Goal: Find specific page/section: Find specific page/section

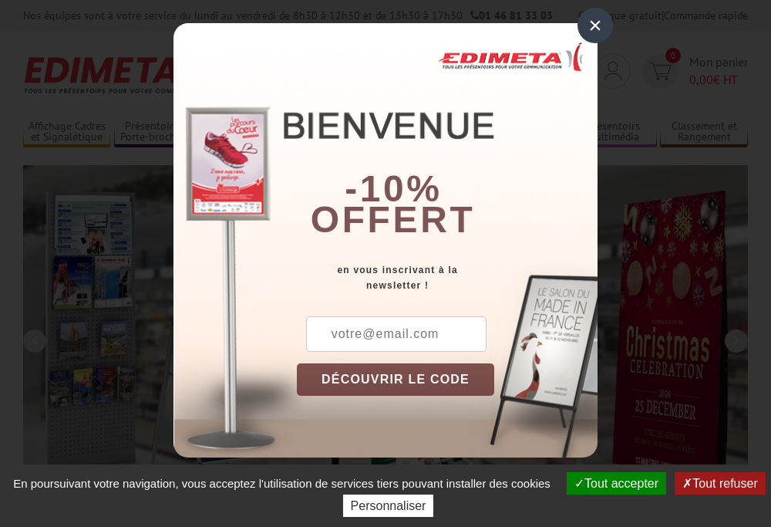
click at [609, 483] on button "Tout accepter" at bounding box center [616, 483] width 99 height 22
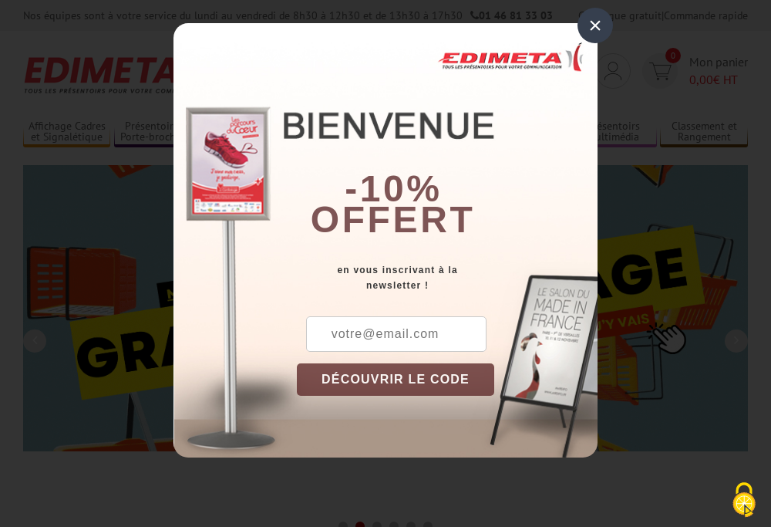
click at [595, 25] on div "×" at bounding box center [594, 25] width 35 height 35
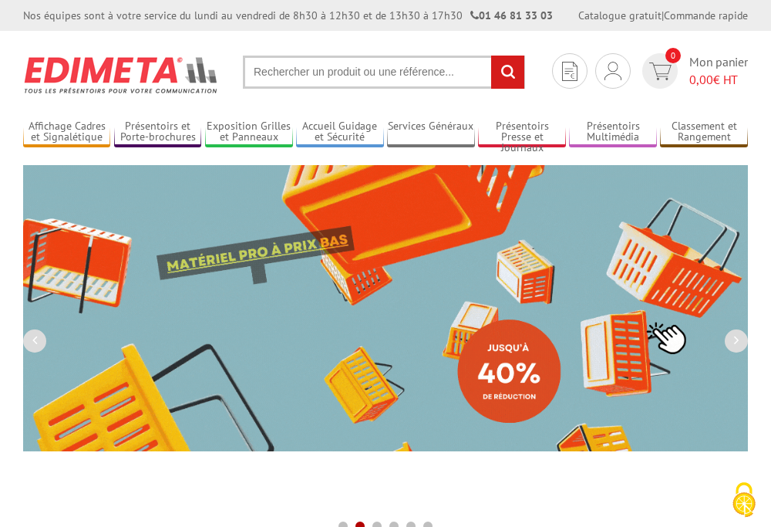
click at [0, 0] on div "Nos équipes sont à votre service du lundi au vendredi de 8h30 à 12h30 et de 13h…" at bounding box center [385, 15] width 771 height 31
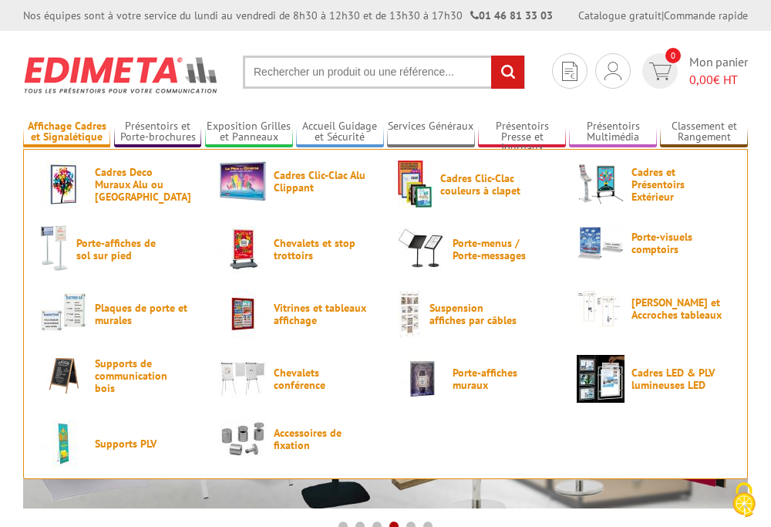
click at [66, 132] on link "Affichage Cadres et Signalétique" at bounding box center [66, 132] width 87 height 25
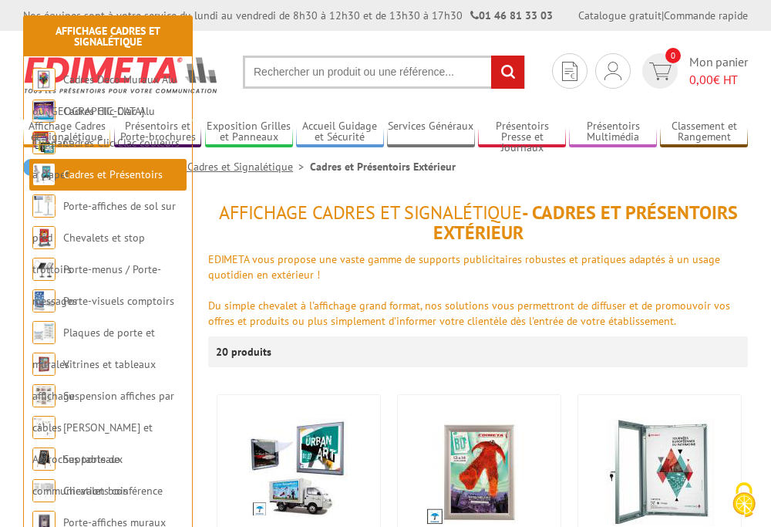
scroll to position [322, 0]
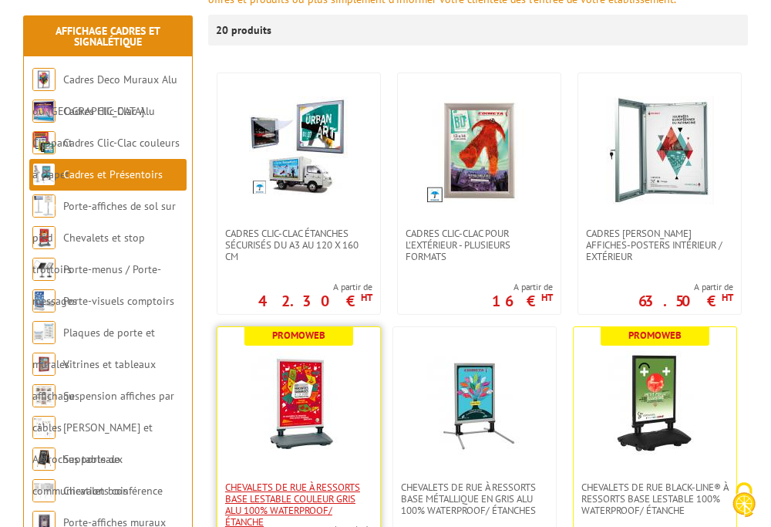
click at [298, 503] on span "Chevalets de rue à ressorts base lestable couleur Gris Alu 100% waterproof/ éta…" at bounding box center [298, 504] width 147 height 46
